Goal: Information Seeking & Learning: Find contact information

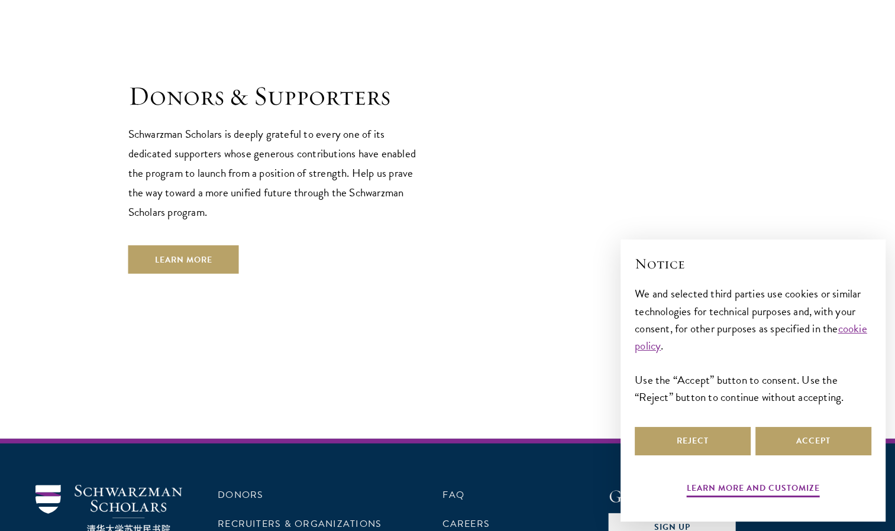
scroll to position [3566, 0]
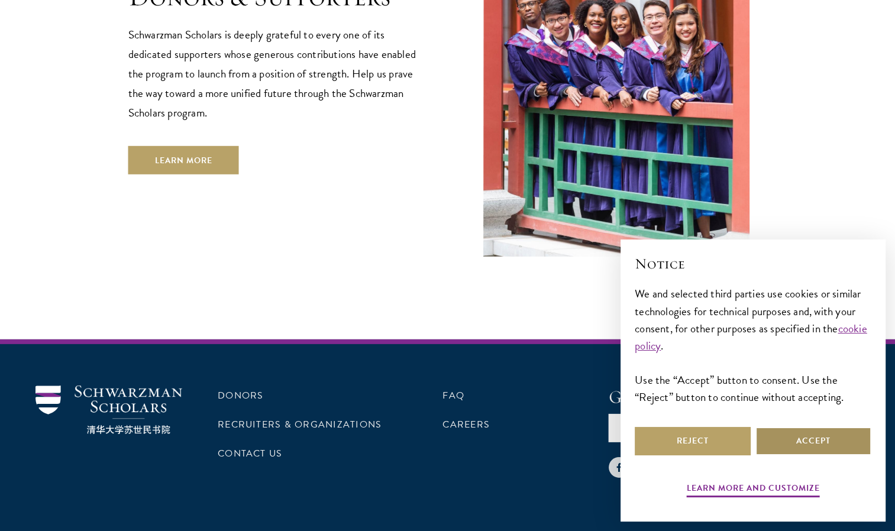
click at [810, 454] on button "Accept" at bounding box center [814, 441] width 116 height 28
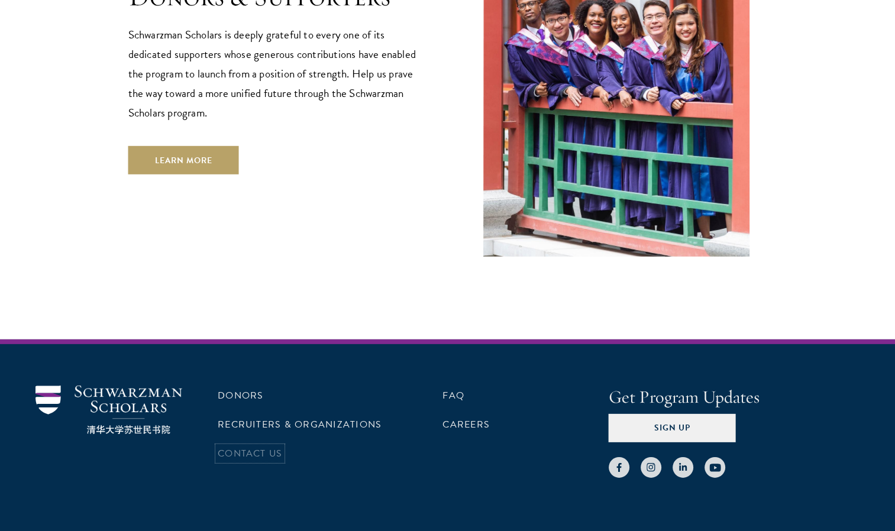
click at [274, 447] on link "Contact Us" at bounding box center [250, 454] width 65 height 14
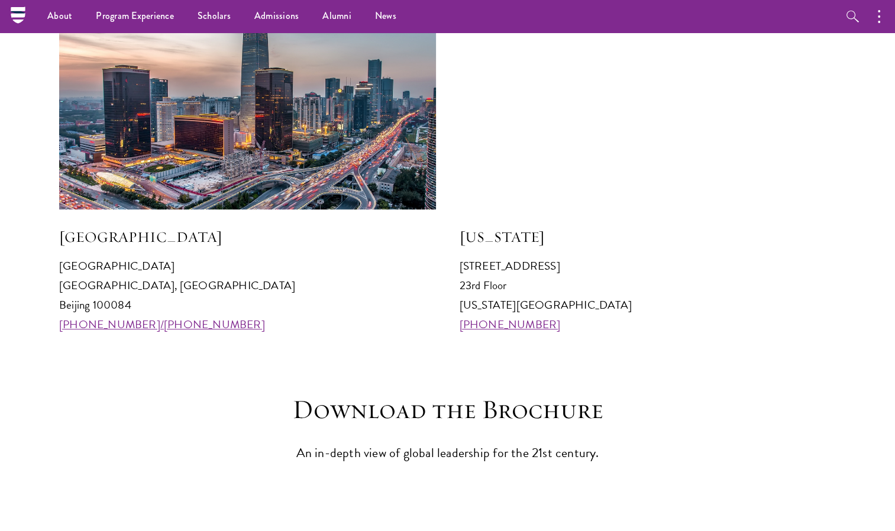
scroll to position [1168, 0]
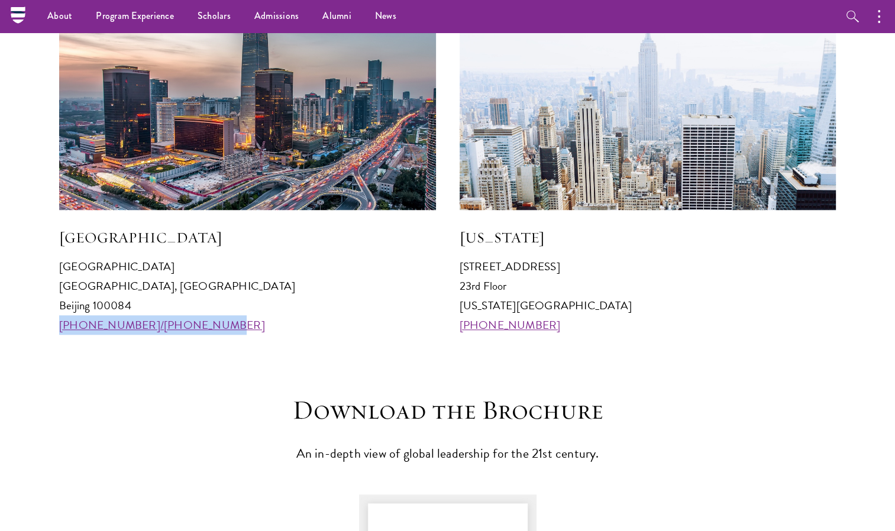
drag, startPoint x: 209, startPoint y: 326, endPoint x: 41, endPoint y: 330, distance: 168.1
click at [41, 330] on section "Visit an Office Beijing Schwarzman College Tsinghua University, Haidian Distric…" at bounding box center [447, 135] width 895 height 399
copy link "+86 10 6277 0631/6277 0969"
drag, startPoint x: 204, startPoint y: 330, endPoint x: 80, endPoint y: 331, distance: 123.7
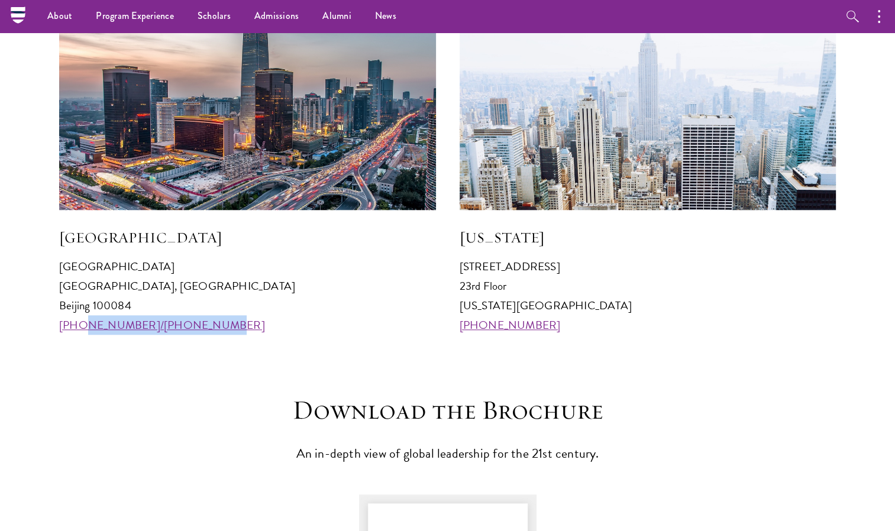
click at [80, 331] on p "Schwarzman College Tsinghua University, Haidian District Beijing 100084 +86 10 …" at bounding box center [247, 296] width 377 height 78
copy link "10 6277 0631/6277 0969"
